Goal: Task Accomplishment & Management: Manage account settings

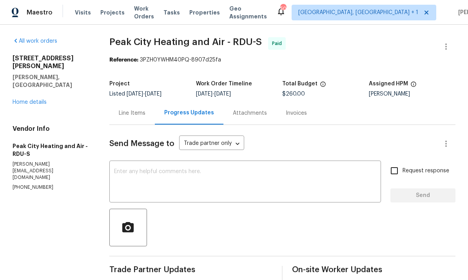
click at [32, 100] on link "Home details" at bounding box center [30, 102] width 34 height 5
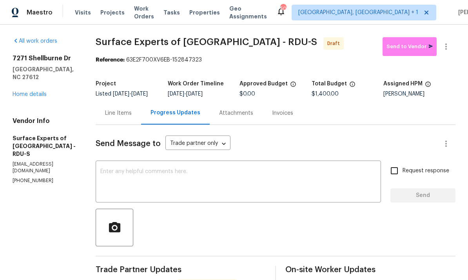
click at [34, 92] on link "Home details" at bounding box center [30, 94] width 34 height 5
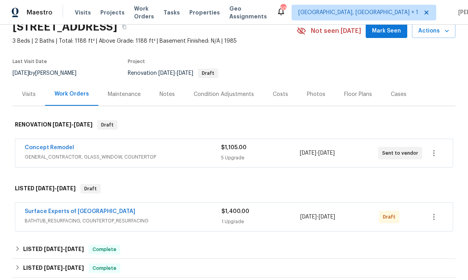
scroll to position [39, 0]
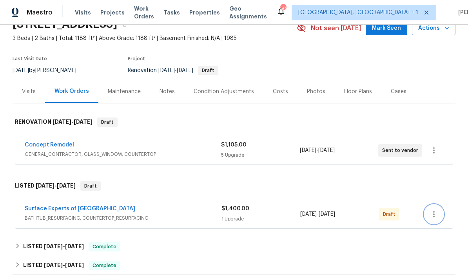
click at [443, 213] on button "button" at bounding box center [434, 214] width 19 height 19
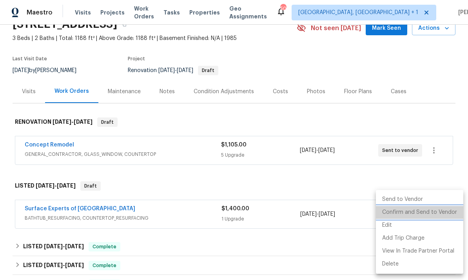
click at [422, 212] on li "Confirm and Send to Vendor" at bounding box center [419, 212] width 87 height 13
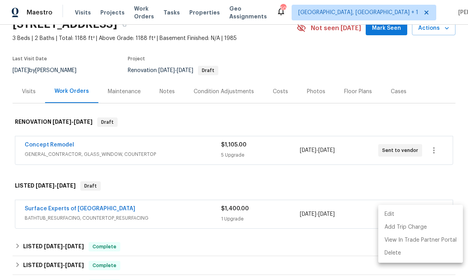
click at [301, 175] on div at bounding box center [234, 140] width 468 height 280
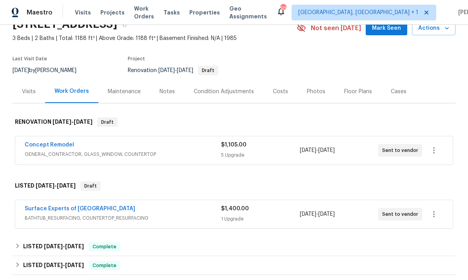
click at [385, 32] on span "Mark Seen" at bounding box center [386, 29] width 29 height 10
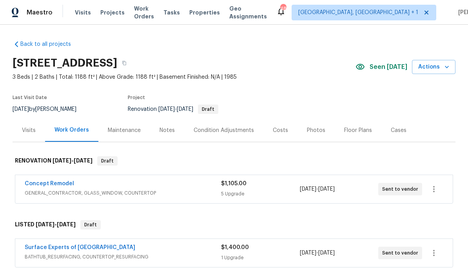
scroll to position [0, 0]
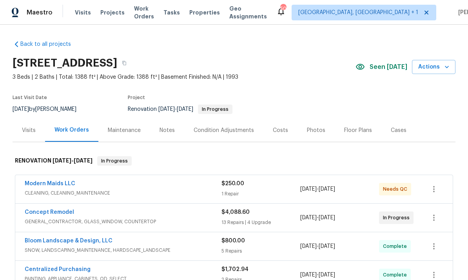
click at [67, 213] on link "Concept Remodel" at bounding box center [49, 212] width 49 height 5
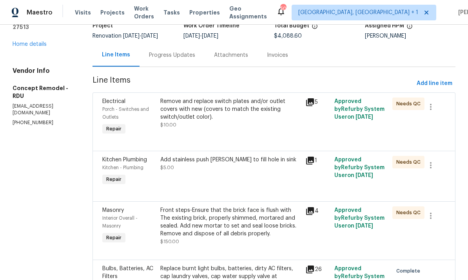
scroll to position [53, 0]
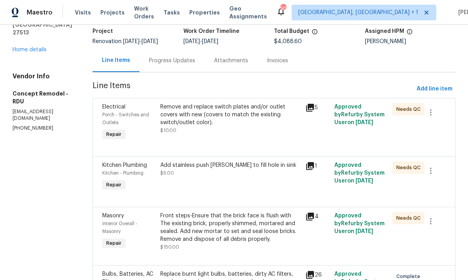
click at [217, 228] on div "Front steps-Ensure that the brick face is flush with The existing brick, proper…" at bounding box center [230, 227] width 140 height 31
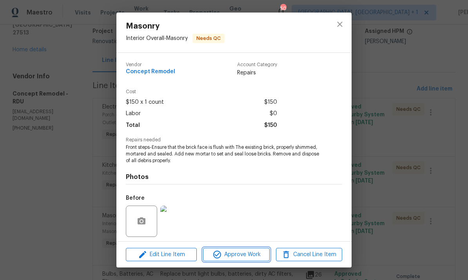
click at [236, 255] on span "Approve Work" at bounding box center [237, 255] width 62 height 10
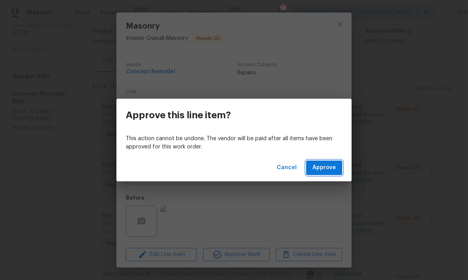
click at [314, 171] on span "Approve" at bounding box center [325, 168] width 24 height 10
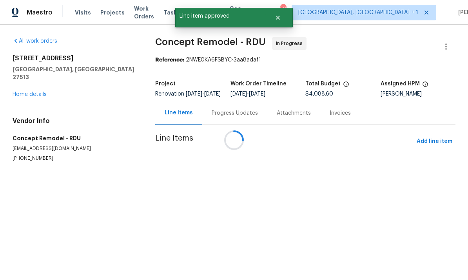
scroll to position [0, 0]
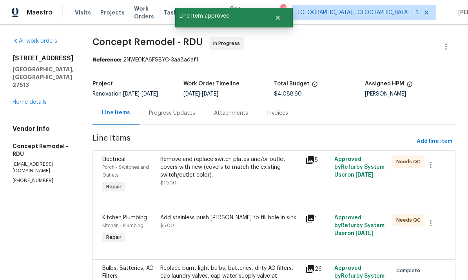
click at [209, 225] on div "Add stainless push penny to fill hole in sink $5.00" at bounding box center [230, 222] width 140 height 16
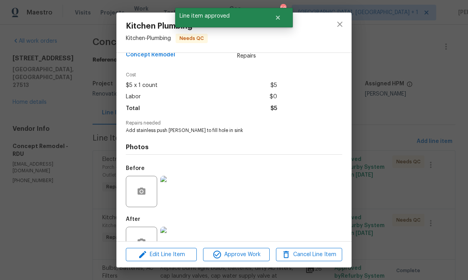
scroll to position [44, 0]
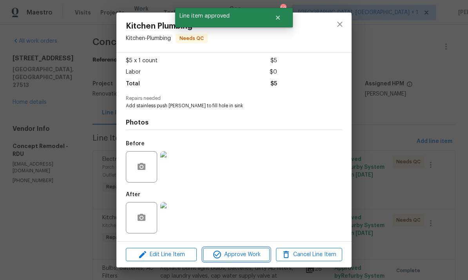
click at [240, 253] on span "Approve Work" at bounding box center [237, 255] width 62 height 10
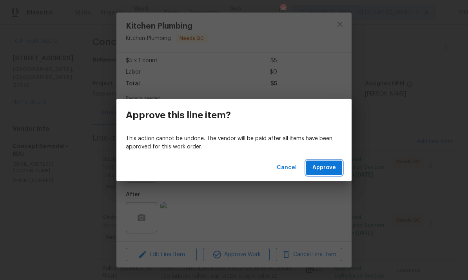
click at [326, 163] on button "Approve" at bounding box center [324, 168] width 36 height 15
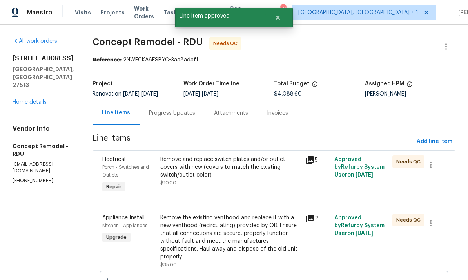
click at [213, 161] on div "Remove and replace switch plates and/or outlet covers with new (covers to match…" at bounding box center [230, 168] width 140 height 24
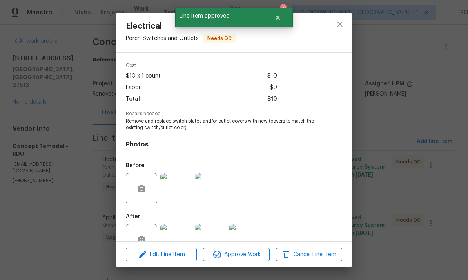
scroll to position [40, 0]
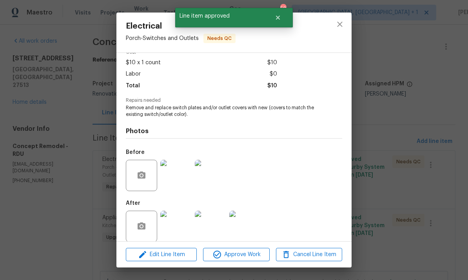
click at [182, 228] on img at bounding box center [175, 226] width 31 height 31
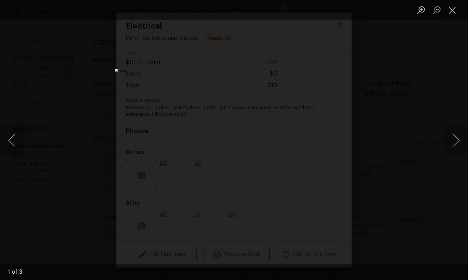
click at [451, 164] on div "Lightbox" at bounding box center [234, 140] width 468 height 280
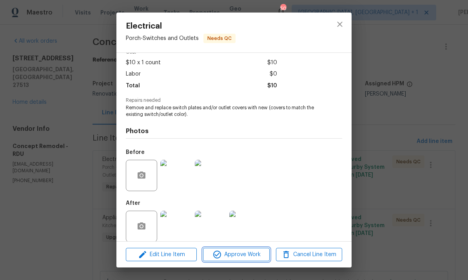
click at [255, 255] on span "Approve Work" at bounding box center [237, 255] width 62 height 10
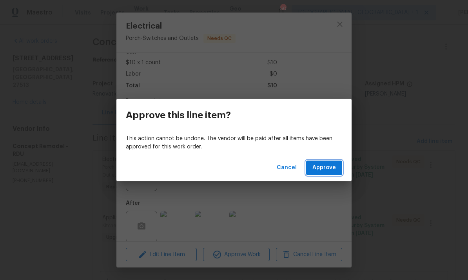
click at [335, 166] on span "Approve" at bounding box center [325, 168] width 24 height 10
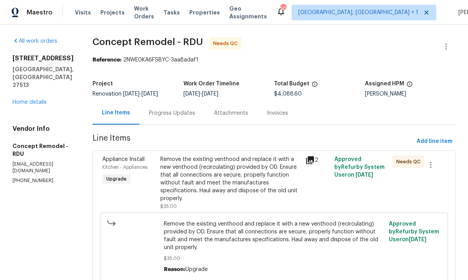
click at [38, 101] on link "Home details" at bounding box center [30, 102] width 34 height 5
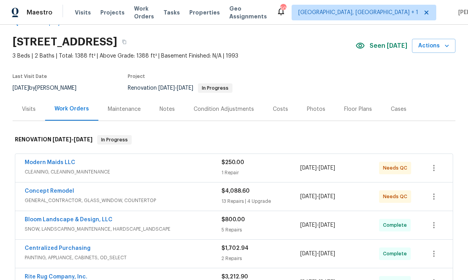
scroll to position [26, 0]
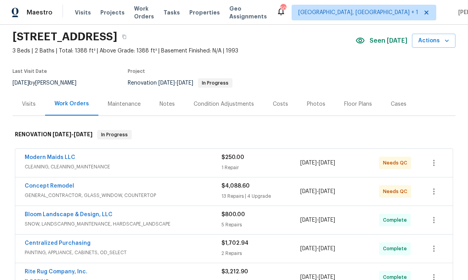
click at [62, 186] on link "Concept Remodel" at bounding box center [49, 186] width 49 height 5
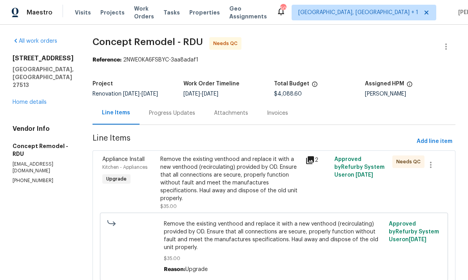
click at [231, 176] on div "Remove the existing venthood and replace it with a new venthood (recirculating)…" at bounding box center [230, 179] width 140 height 47
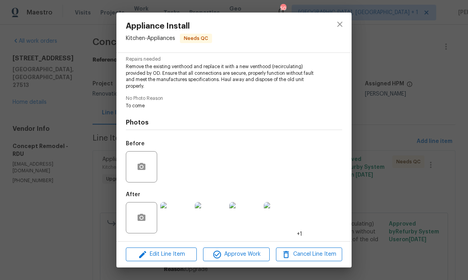
scroll to position [82, 0]
click at [173, 219] on img at bounding box center [175, 217] width 31 height 31
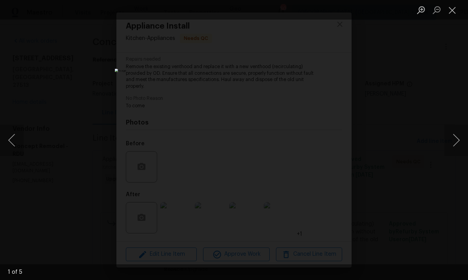
click at [456, 135] on button "Next image" at bounding box center [457, 140] width 24 height 31
click at [454, 137] on button "Next image" at bounding box center [457, 140] width 24 height 31
click at [453, 141] on button "Next image" at bounding box center [457, 140] width 24 height 31
click at [459, 110] on div "Lightbox" at bounding box center [234, 140] width 468 height 280
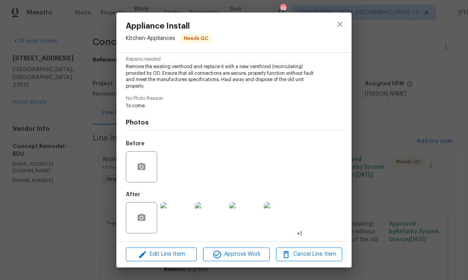
click at [407, 134] on div "Appliance Install Kitchen - Appliances Needs QC Vendor Concept Remodel Account …" at bounding box center [234, 140] width 468 height 280
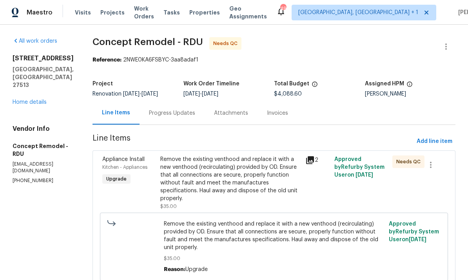
click at [35, 104] on link "Home details" at bounding box center [30, 102] width 34 height 5
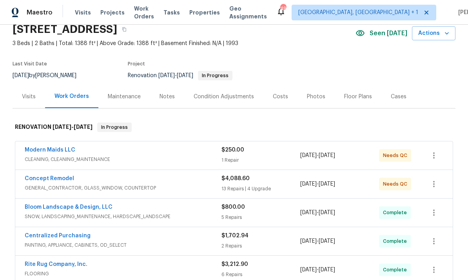
scroll to position [51, 0]
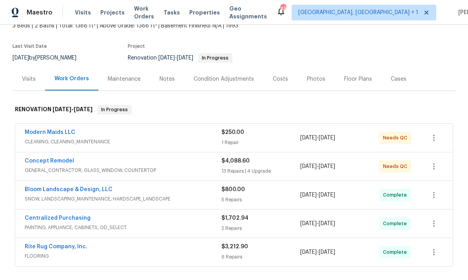
click at [69, 131] on link "Modern Maids LLC" at bounding box center [50, 132] width 51 height 5
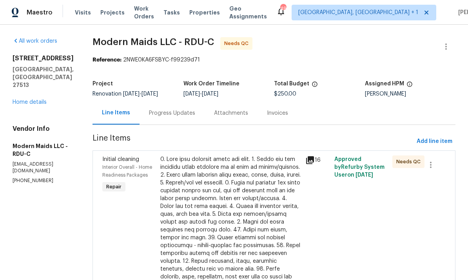
click at [253, 184] on div at bounding box center [230, 262] width 140 height 212
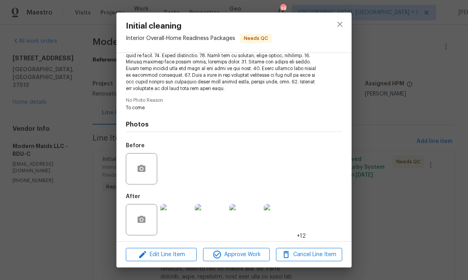
scroll to position [157, 0]
click at [175, 219] on img at bounding box center [175, 220] width 31 height 31
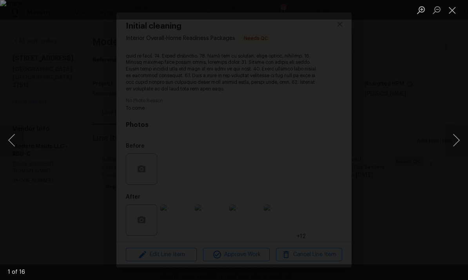
click at [455, 135] on button "Next image" at bounding box center [457, 140] width 24 height 31
click at [454, 137] on button "Next image" at bounding box center [457, 140] width 24 height 31
click at [456, 138] on button "Next image" at bounding box center [457, 140] width 24 height 31
click at [463, 132] on button "Next image" at bounding box center [457, 140] width 24 height 31
click at [461, 138] on button "Next image" at bounding box center [457, 140] width 24 height 31
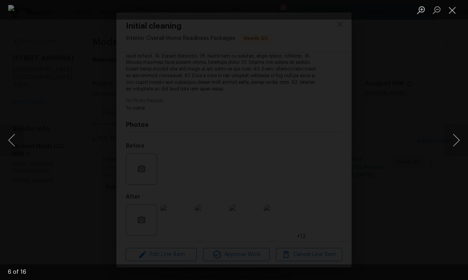
click at [463, 136] on button "Next image" at bounding box center [457, 140] width 24 height 31
click at [464, 136] on button "Next image" at bounding box center [457, 140] width 24 height 31
click at [466, 135] on button "Next image" at bounding box center [457, 140] width 24 height 31
click at [462, 142] on button "Next image" at bounding box center [457, 140] width 24 height 31
click at [465, 136] on button "Next image" at bounding box center [457, 140] width 24 height 31
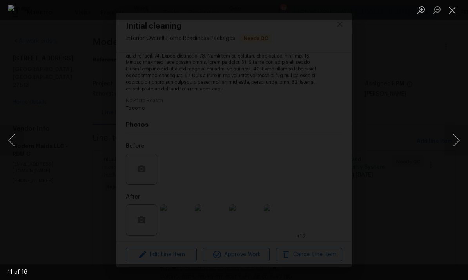
click at [466, 136] on button "Next image" at bounding box center [457, 140] width 24 height 31
click at [465, 137] on button "Next image" at bounding box center [457, 140] width 24 height 31
click at [467, 136] on button "Next image" at bounding box center [457, 140] width 24 height 31
click at [467, 137] on button "Next image" at bounding box center [457, 140] width 24 height 31
click at [467, 139] on button "Next image" at bounding box center [457, 140] width 24 height 31
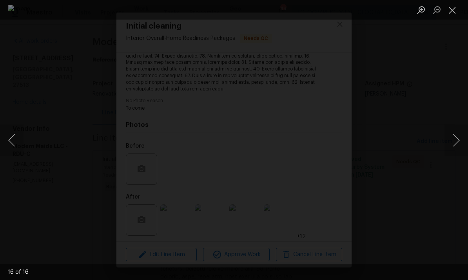
click at [467, 141] on button "Next image" at bounding box center [457, 140] width 24 height 31
click at [467, 108] on div "Lightbox" at bounding box center [234, 140] width 468 height 280
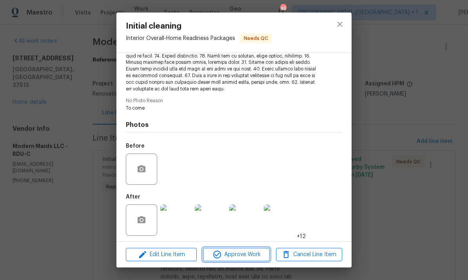
click at [239, 253] on span "Approve Work" at bounding box center [237, 255] width 62 height 10
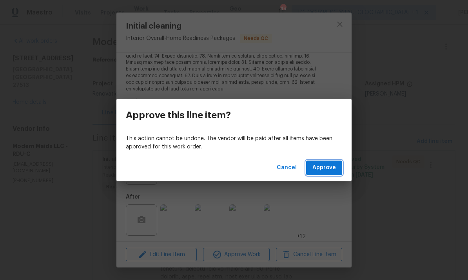
click at [330, 161] on button "Approve" at bounding box center [324, 168] width 36 height 15
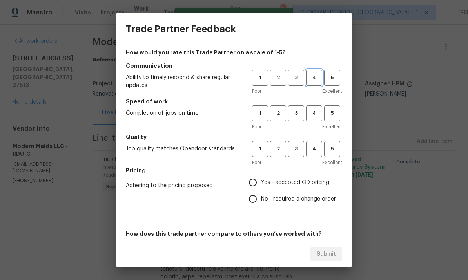
click at [317, 79] on span "4" at bounding box center [314, 77] width 15 height 9
click at [314, 114] on span "4" at bounding box center [314, 113] width 15 height 9
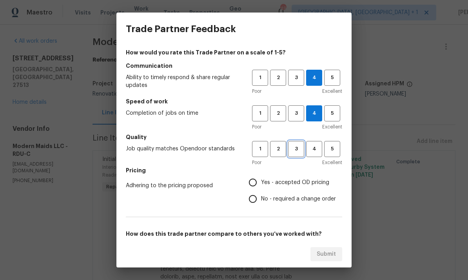
click at [300, 149] on span "3" at bounding box center [296, 149] width 15 height 9
click at [260, 181] on input "Yes - accepted OD pricing" at bounding box center [253, 183] width 16 height 16
radio input "true"
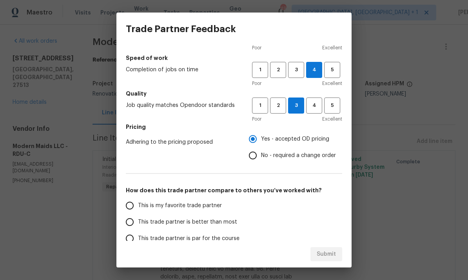
scroll to position [55, 0]
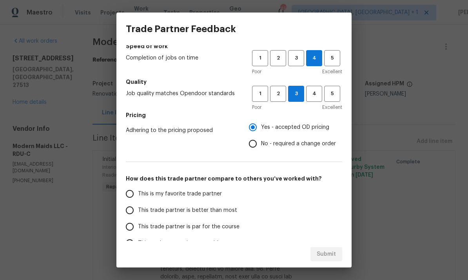
click at [132, 226] on input "This trade partner is par for the course" at bounding box center [130, 227] width 16 height 16
radio input "false"
click at [134, 209] on input "This trade partner is better than most" at bounding box center [130, 210] width 16 height 16
click at [329, 248] on button "Submit" at bounding box center [327, 255] width 32 height 15
radio input "true"
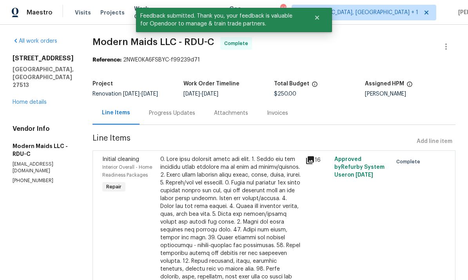
click at [36, 97] on div "All work orders 201 W Wyatts Pond Ln Cary, NC 27513 Home details Vendor Info Mo…" at bounding box center [43, 110] width 61 height 147
click at [38, 100] on link "Home details" at bounding box center [30, 102] width 34 height 5
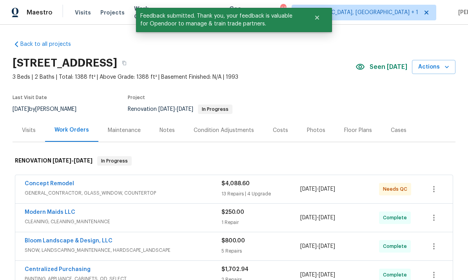
click at [75, 181] on div "Concept Remodel" at bounding box center [123, 184] width 197 height 9
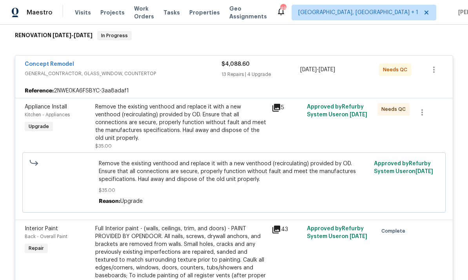
scroll to position [129, 0]
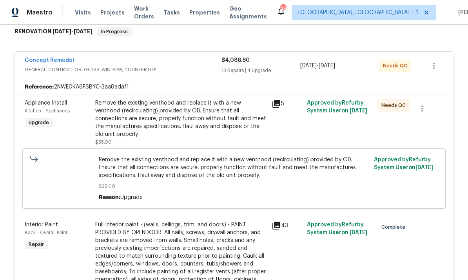
click at [227, 113] on div "Remove the existing venthood and replace it with a new venthood (recirculating)…" at bounding box center [181, 118] width 172 height 39
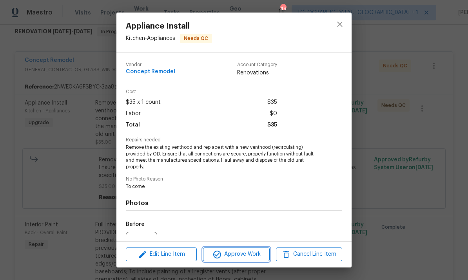
click at [252, 252] on span "Approve Work" at bounding box center [237, 255] width 62 height 10
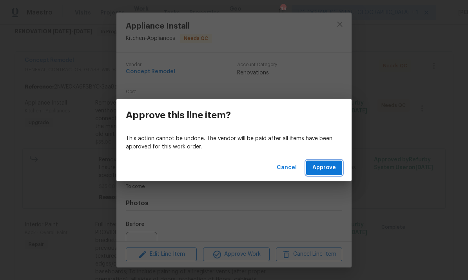
click at [333, 172] on span "Approve" at bounding box center [325, 168] width 24 height 10
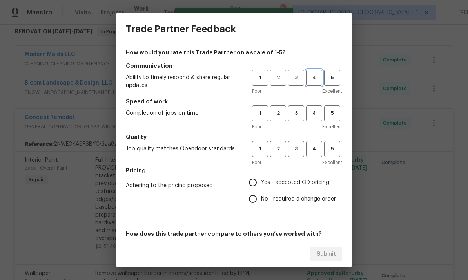
click at [318, 78] on span "4" at bounding box center [314, 77] width 15 height 9
click at [304, 116] on button "3" at bounding box center [296, 114] width 16 height 16
click at [321, 155] on button "4" at bounding box center [314, 149] width 16 height 16
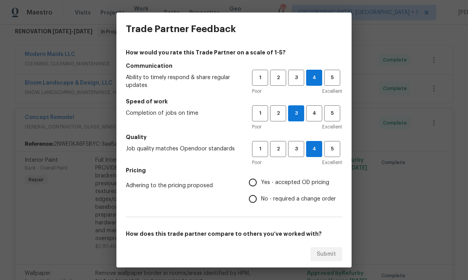
click at [260, 184] on input "Yes - accepted OD pricing" at bounding box center [253, 183] width 16 height 16
radio input "true"
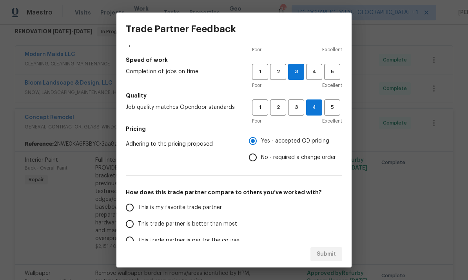
scroll to position [59, 0]
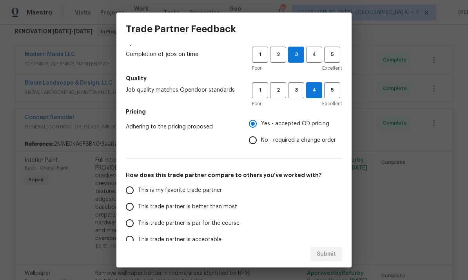
click at [137, 208] on input "This trade partner is better than most" at bounding box center [130, 207] width 16 height 16
click at [336, 253] on button "Submit" at bounding box center [327, 255] width 32 height 15
radio input "true"
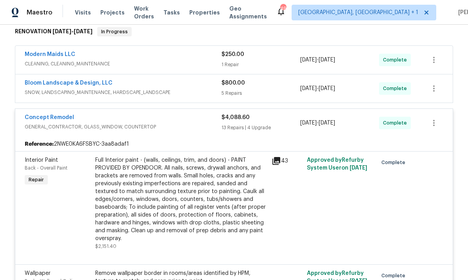
radio input "false"
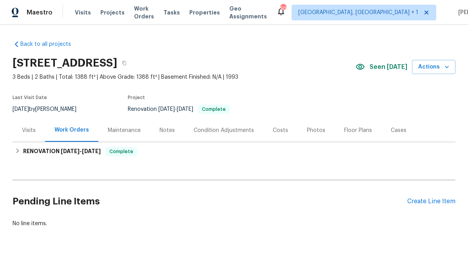
click at [30, 133] on div "Visits" at bounding box center [29, 131] width 14 height 8
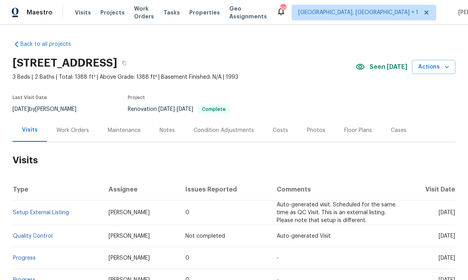
click at [72, 134] on div "Work Orders" at bounding box center [72, 131] width 33 height 8
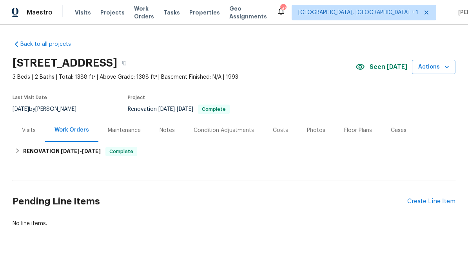
click at [166, 131] on div "Notes" at bounding box center [167, 131] width 15 height 8
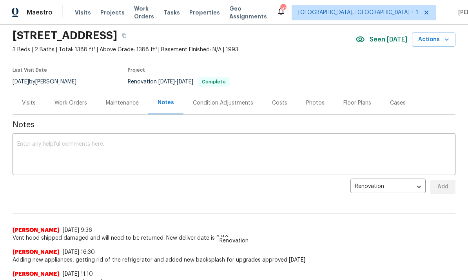
scroll to position [93, 0]
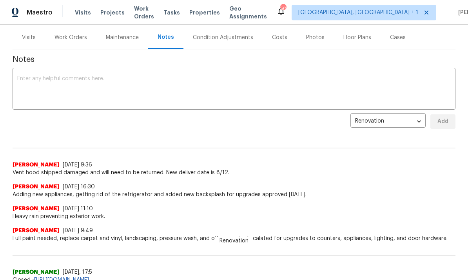
click at [53, 85] on textarea at bounding box center [234, 89] width 434 height 27
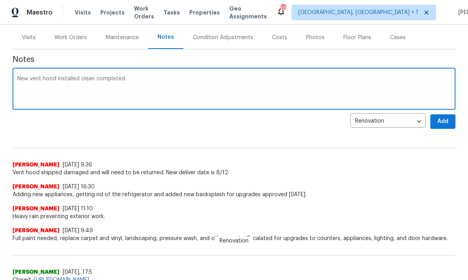
click at [140, 82] on textarea "New vent hood installed clean completed." at bounding box center [234, 89] width 434 height 27
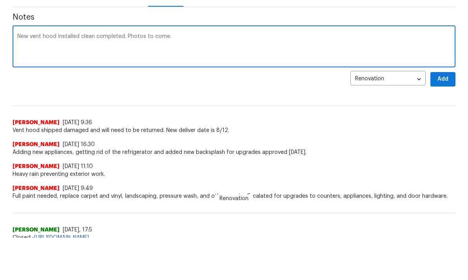
type textarea "New vent hood installed clean completed. Photos to come."
click at [446, 117] on span "Add" at bounding box center [443, 122] width 13 height 10
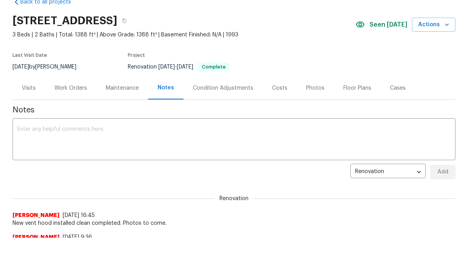
scroll to position [0, 0]
click at [73, 89] on div "Work Orders" at bounding box center [71, 88] width 33 height 8
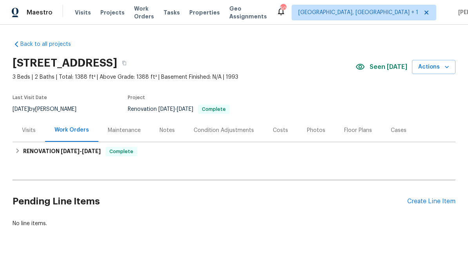
scroll to position [0, 0]
click at [282, 134] on div "Costs" at bounding box center [280, 131] width 15 height 8
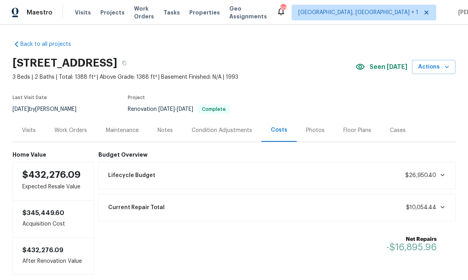
click at [73, 133] on div "Work Orders" at bounding box center [71, 131] width 33 height 8
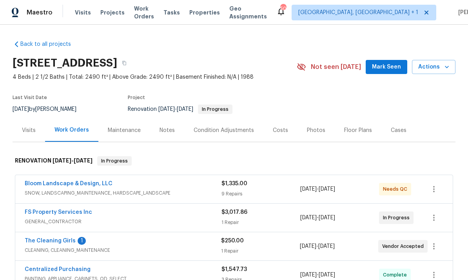
click at [50, 244] on link "The Cleaning Girls" at bounding box center [50, 241] width 51 height 5
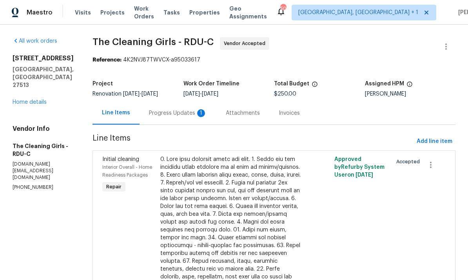
click at [186, 113] on div "Progress Updates 1" at bounding box center [178, 113] width 58 height 8
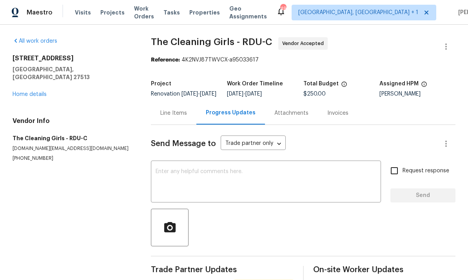
scroll to position [29, 0]
click at [164, 169] on textarea at bounding box center [266, 182] width 221 height 27
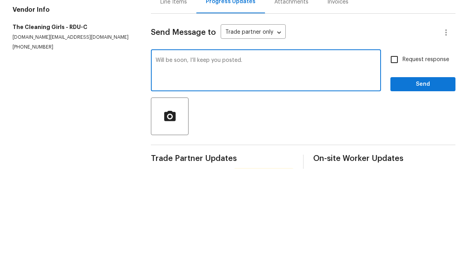
type textarea "Will be soon, I’ll keep you posted."
click at [418, 191] on span "Send" at bounding box center [423, 196] width 53 height 10
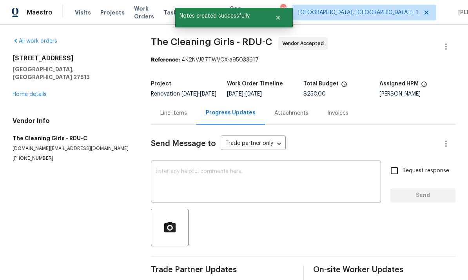
click at [38, 92] on link "Home details" at bounding box center [30, 94] width 34 height 5
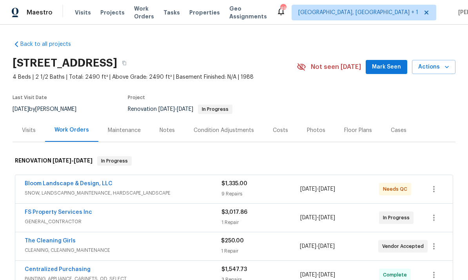
click at [93, 181] on link "Bloom Landscape & Design, LLC" at bounding box center [69, 183] width 88 height 5
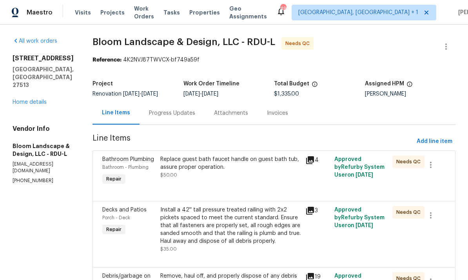
click at [252, 162] on div "Replace guest bath faucet handle on guest bath tub, assure proper operation." at bounding box center [230, 164] width 140 height 16
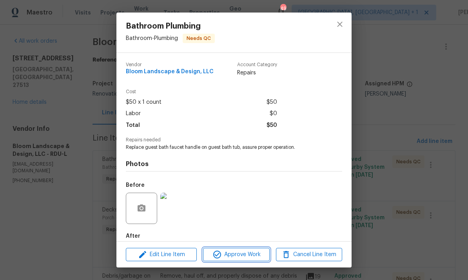
click at [244, 252] on span "Approve Work" at bounding box center [237, 255] width 62 height 10
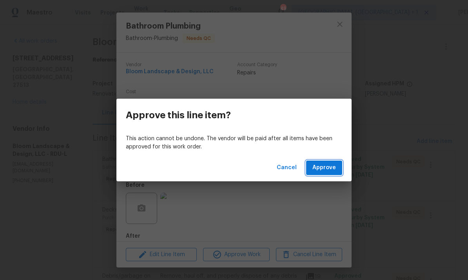
click at [330, 166] on span "Approve" at bounding box center [325, 168] width 24 height 10
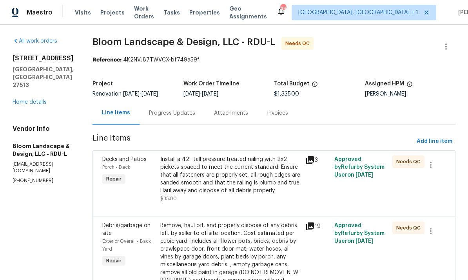
click at [249, 178] on div "Install a 42'' tall pressure treated railing with 2x2 pickets spaced to meet th…" at bounding box center [230, 175] width 140 height 39
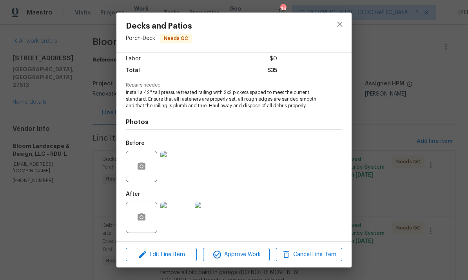
scroll to position [56, 0]
click at [182, 219] on img at bounding box center [175, 217] width 31 height 31
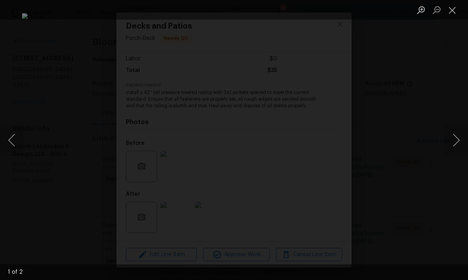
click at [463, 129] on button "Next image" at bounding box center [457, 140] width 24 height 31
click at [457, 133] on button "Next image" at bounding box center [457, 140] width 24 height 31
click at [461, 140] on button "Next image" at bounding box center [457, 140] width 24 height 31
click at [450, 160] on div "Lightbox" at bounding box center [234, 140] width 468 height 280
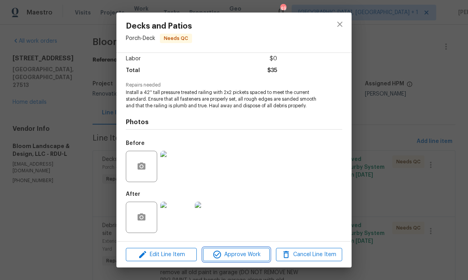
click at [237, 252] on span "Approve Work" at bounding box center [237, 255] width 62 height 10
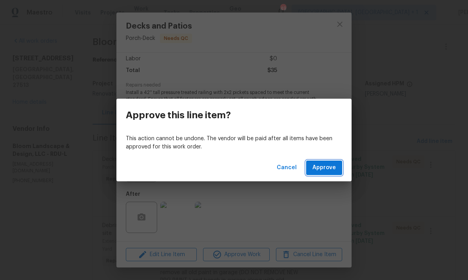
click at [324, 168] on span "Approve" at bounding box center [325, 168] width 24 height 10
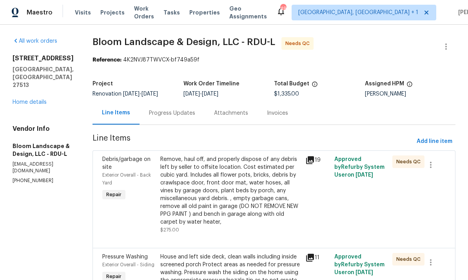
scroll to position [0, 0]
click at [30, 100] on link "Home details" at bounding box center [30, 102] width 34 height 5
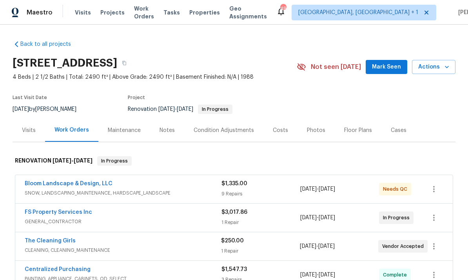
click at [397, 64] on span "Mark Seen" at bounding box center [386, 67] width 29 height 10
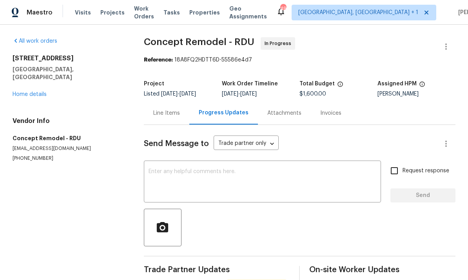
click at [33, 92] on link "Home details" at bounding box center [30, 94] width 34 height 5
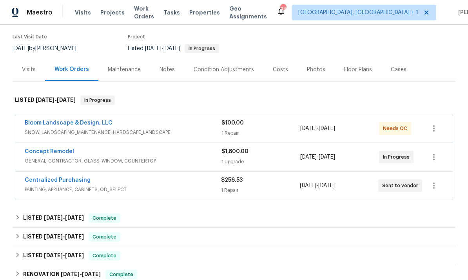
scroll to position [60, 0]
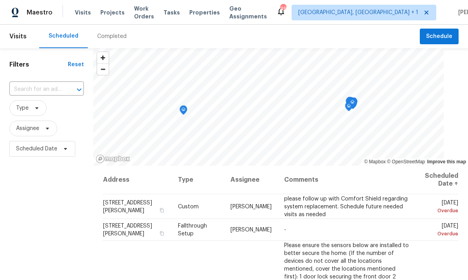
click at [55, 87] on input "text" at bounding box center [35, 90] width 53 height 12
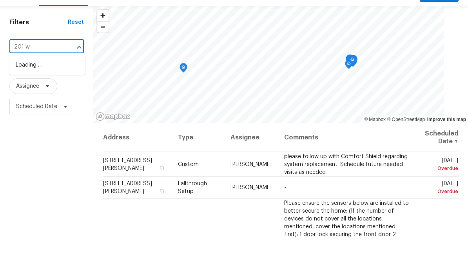
type input "201 w"
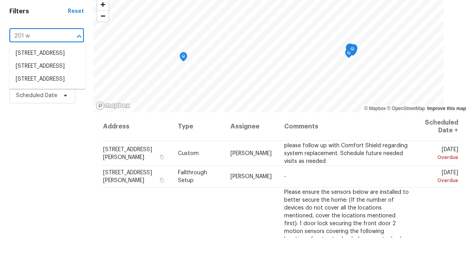
scroll to position [16, 0]
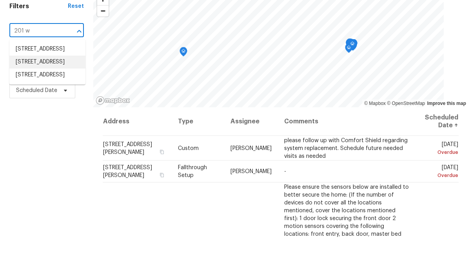
click at [60, 98] on li "[STREET_ADDRESS]" at bounding box center [47, 104] width 76 height 13
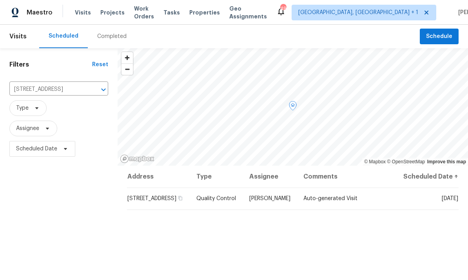
click at [0, 0] on icon at bounding box center [0, 0] width 0 height 0
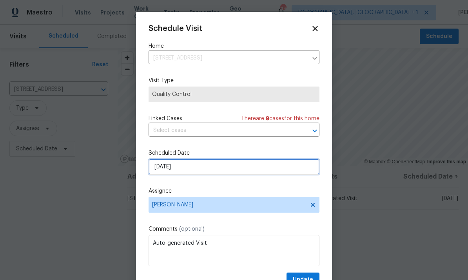
click at [224, 168] on input "[DATE]" at bounding box center [234, 167] width 171 height 16
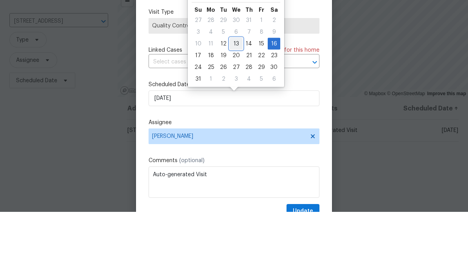
click at [237, 107] on div "13" at bounding box center [236, 112] width 13 height 11
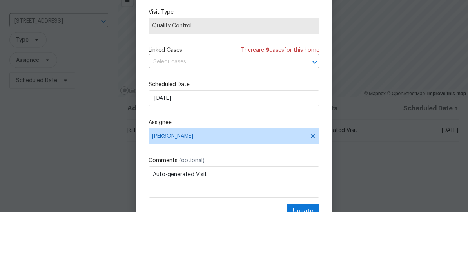
type input "[DATE]"
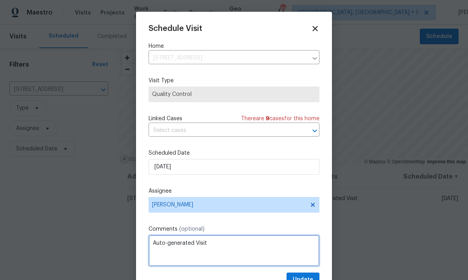
click at [206, 246] on textarea "Auto-generated Visit" at bounding box center [234, 250] width 171 height 31
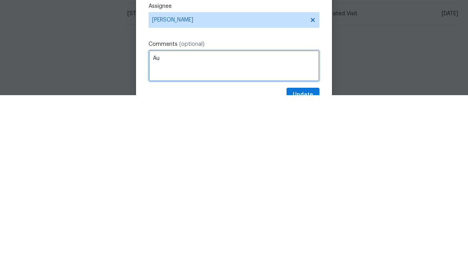
type textarea "A"
click at [178, 235] on textarea "Take pic, add stickers," at bounding box center [234, 250] width 171 height 31
click at [244, 235] on textarea "Take pictures, add stickers," at bounding box center [234, 250] width 171 height 31
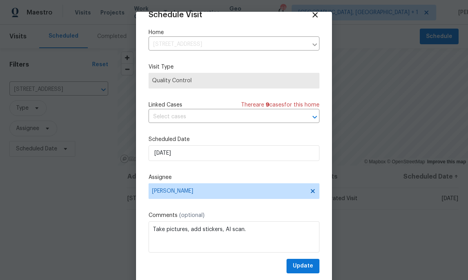
scroll to position [15, 0]
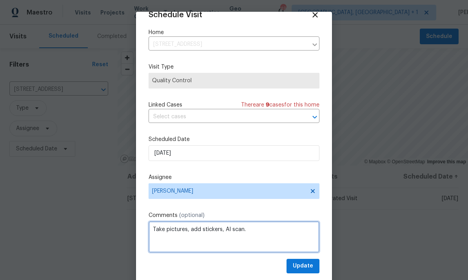
type textarea "Take pictures, add stickers, AI scan."
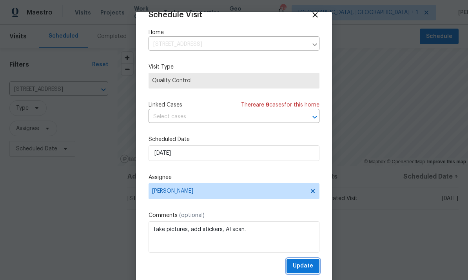
click at [306, 265] on span "Update" at bounding box center [303, 267] width 20 height 10
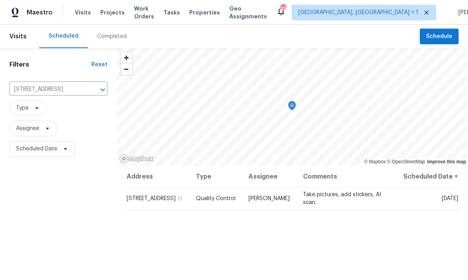
click at [87, 84] on button "Clear" at bounding box center [92, 89] width 11 height 11
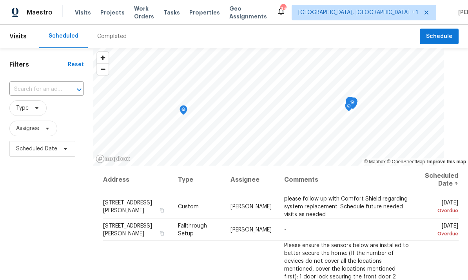
click at [37, 91] on input "text" at bounding box center [35, 90] width 53 height 12
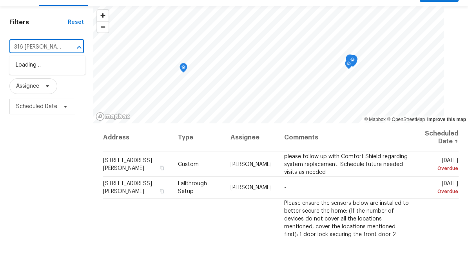
type input "316 [PERSON_NAME]"
click at [58, 101] on li "[STREET_ADDRESS]" at bounding box center [47, 107] width 76 height 13
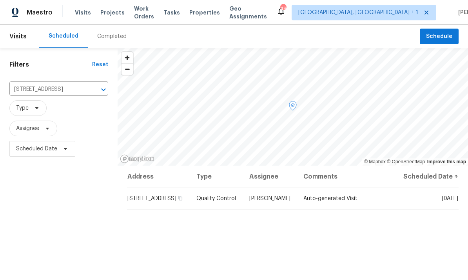
click at [0, 0] on icon at bounding box center [0, 0] width 0 height 0
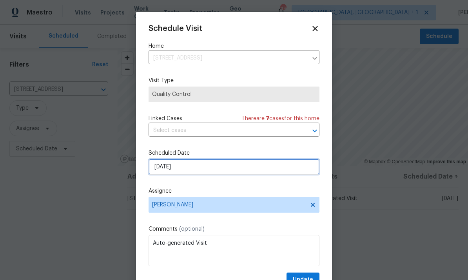
click at [220, 168] on input "[DATE]" at bounding box center [234, 167] width 171 height 16
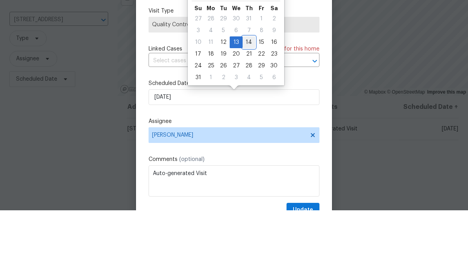
click at [248, 107] on div "14" at bounding box center [249, 112] width 13 height 11
type input "[DATE]"
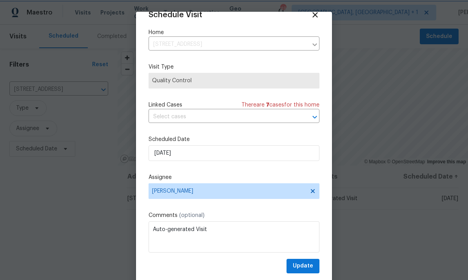
scroll to position [15, 0]
click at [308, 267] on span "Update" at bounding box center [303, 267] width 20 height 10
